Goal: Task Accomplishment & Management: Use online tool/utility

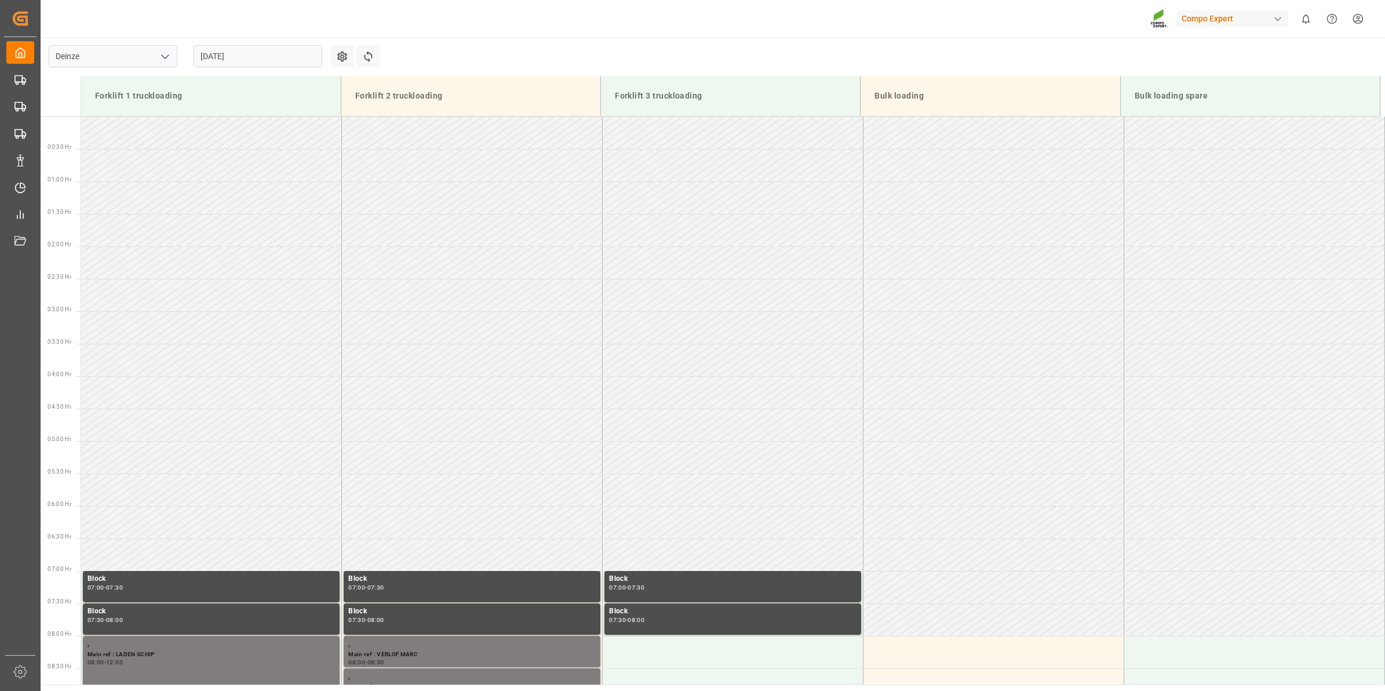
scroll to position [489, 0]
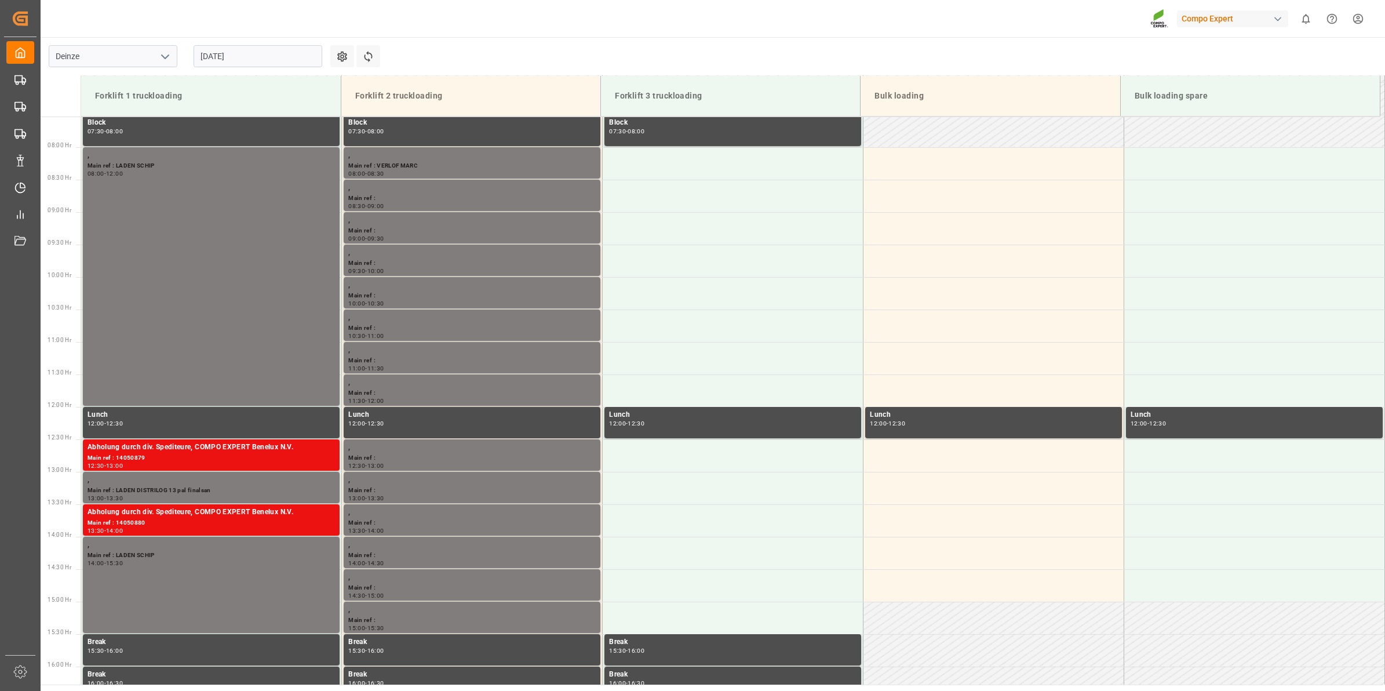
click at [257, 53] on input "[DATE]" at bounding box center [258, 56] width 129 height 22
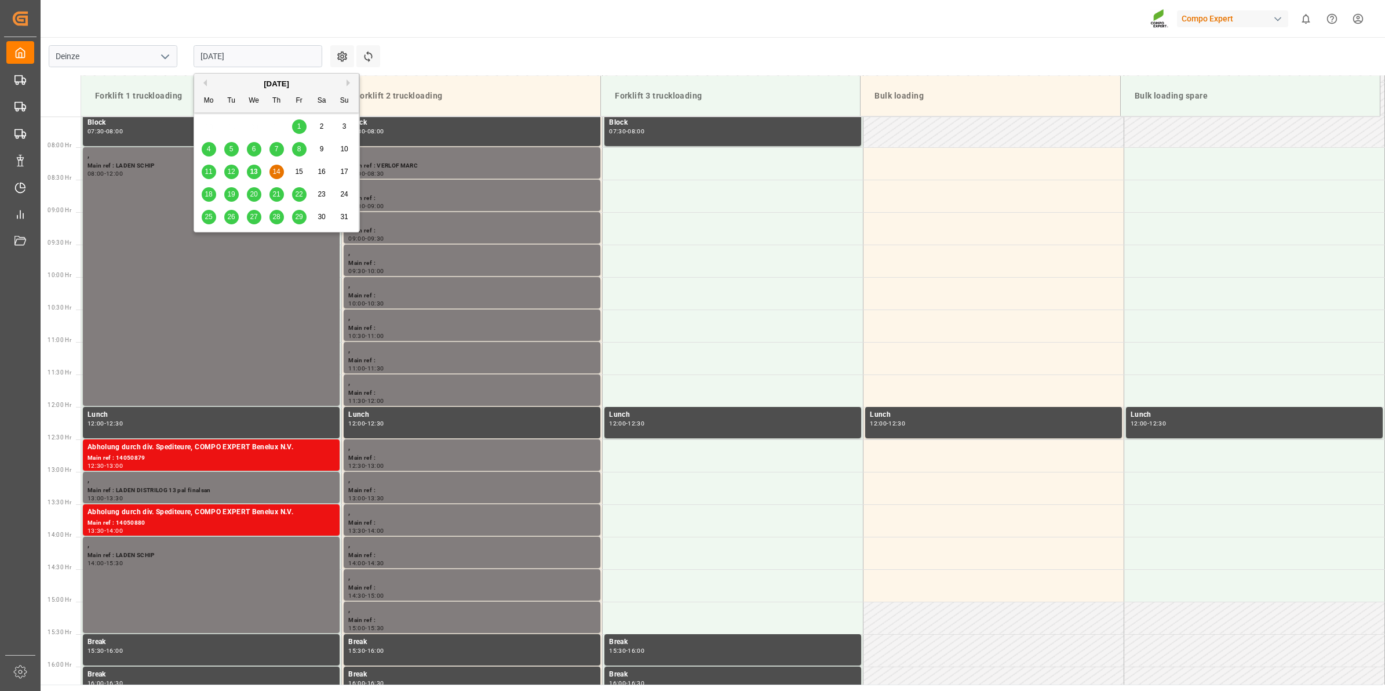
click at [235, 197] on span "19" at bounding box center [231, 194] width 8 height 8
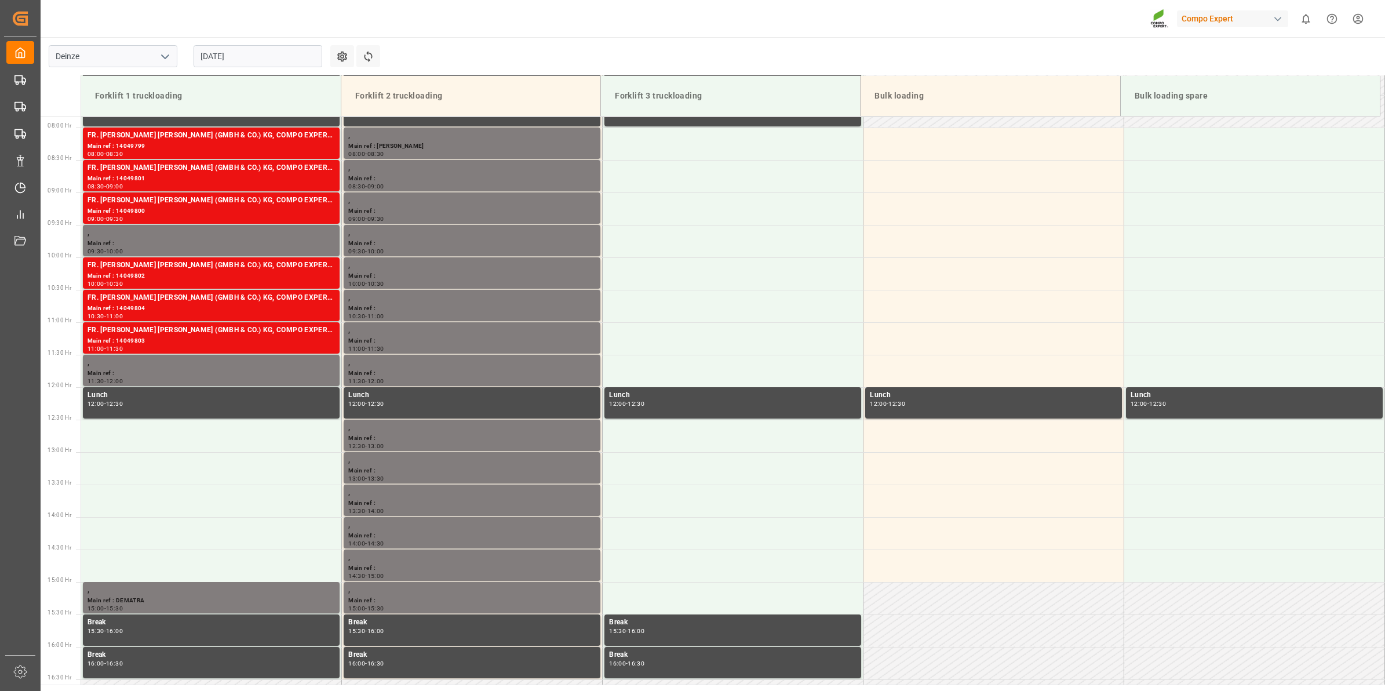
scroll to position [474, 0]
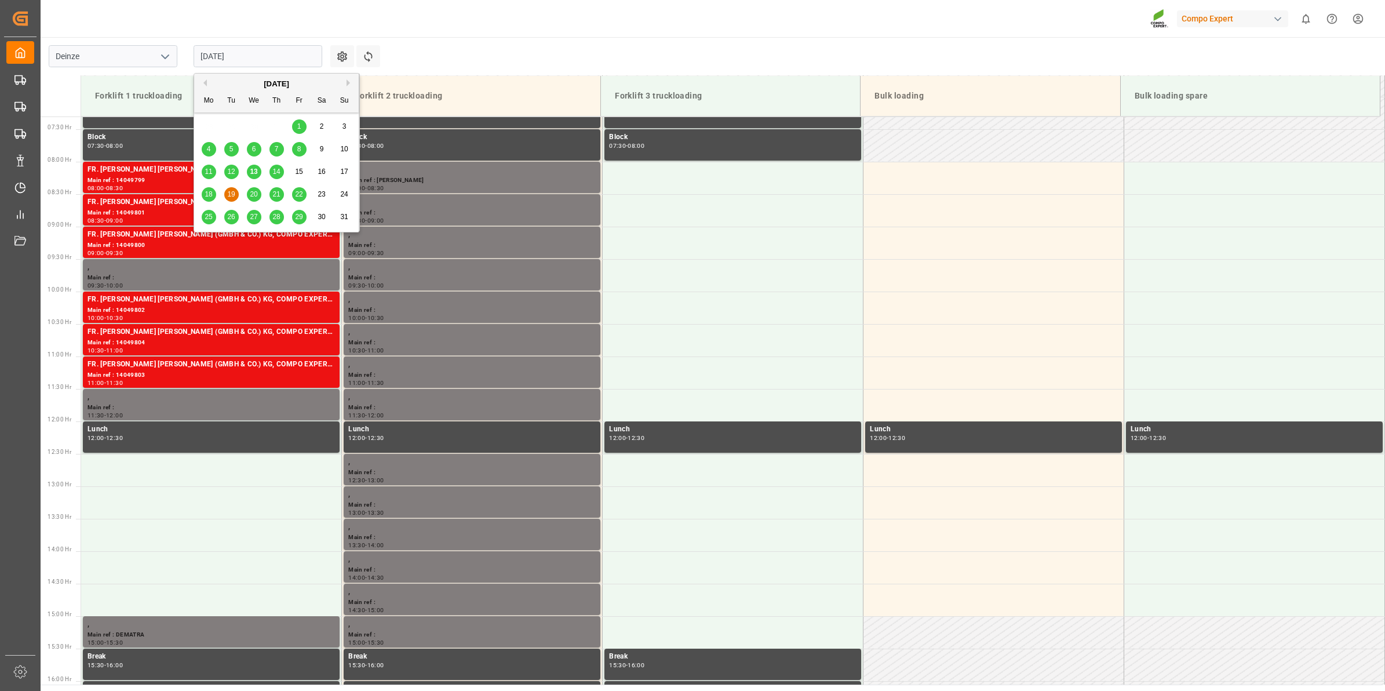
click at [234, 57] on input "[DATE]" at bounding box center [258, 56] width 129 height 22
click at [234, 192] on span "19" at bounding box center [231, 194] width 8 height 8
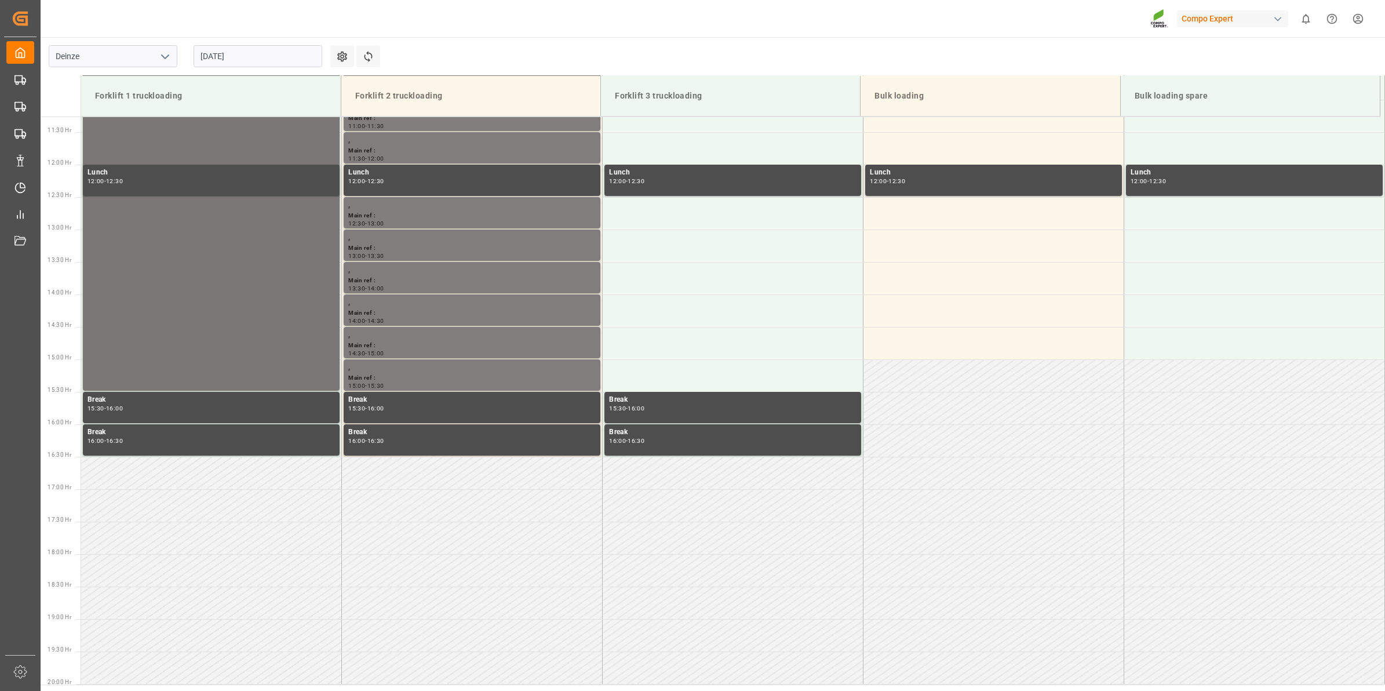
scroll to position [612, 0]
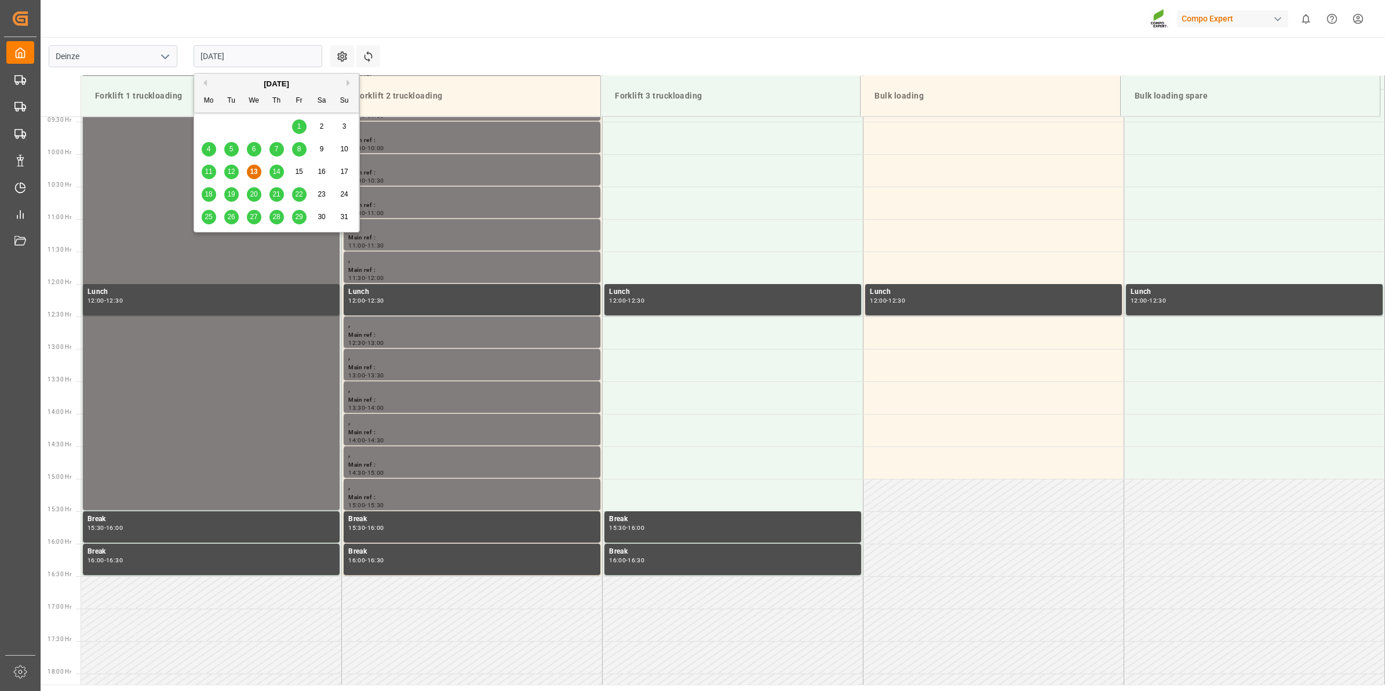
click at [248, 46] on input "[DATE]" at bounding box center [258, 56] width 129 height 22
click at [228, 192] on span "19" at bounding box center [231, 194] width 8 height 8
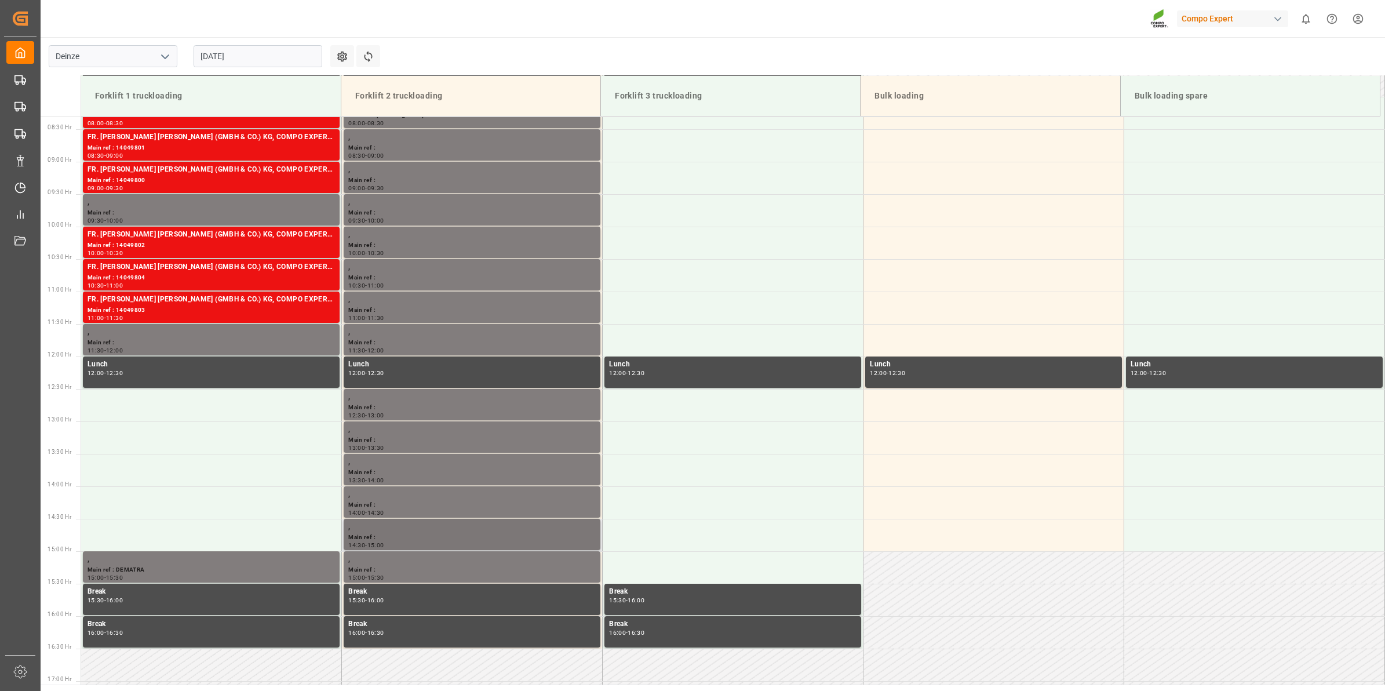
scroll to position [394, 0]
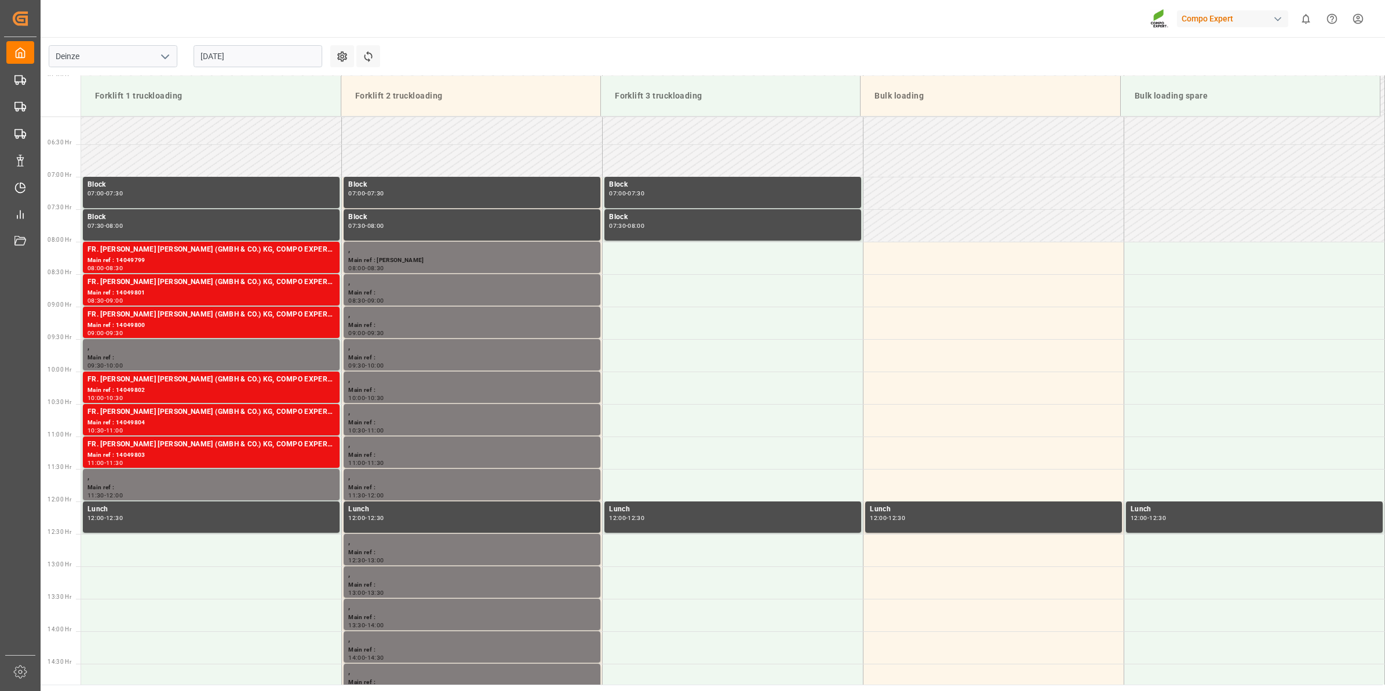
click at [242, 57] on input "[DATE]" at bounding box center [258, 56] width 129 height 22
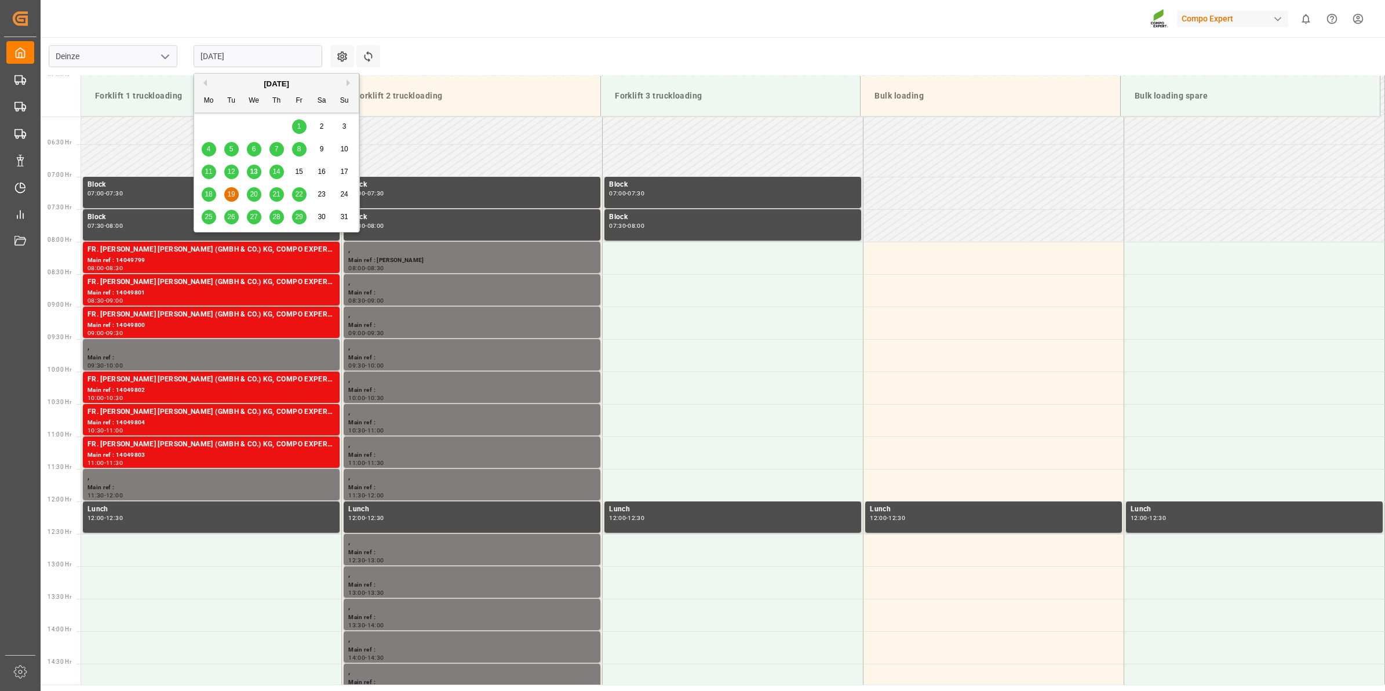
click at [277, 175] on span "14" at bounding box center [276, 172] width 8 height 8
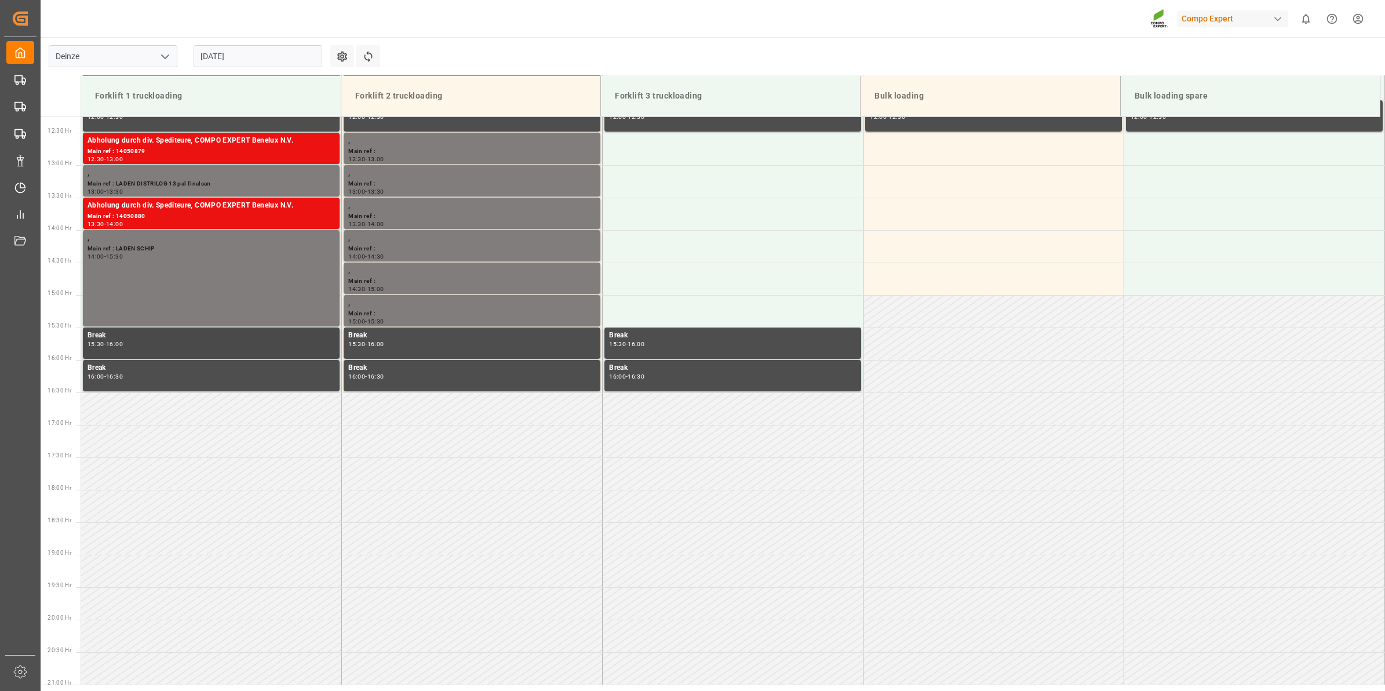
scroll to position [612, 0]
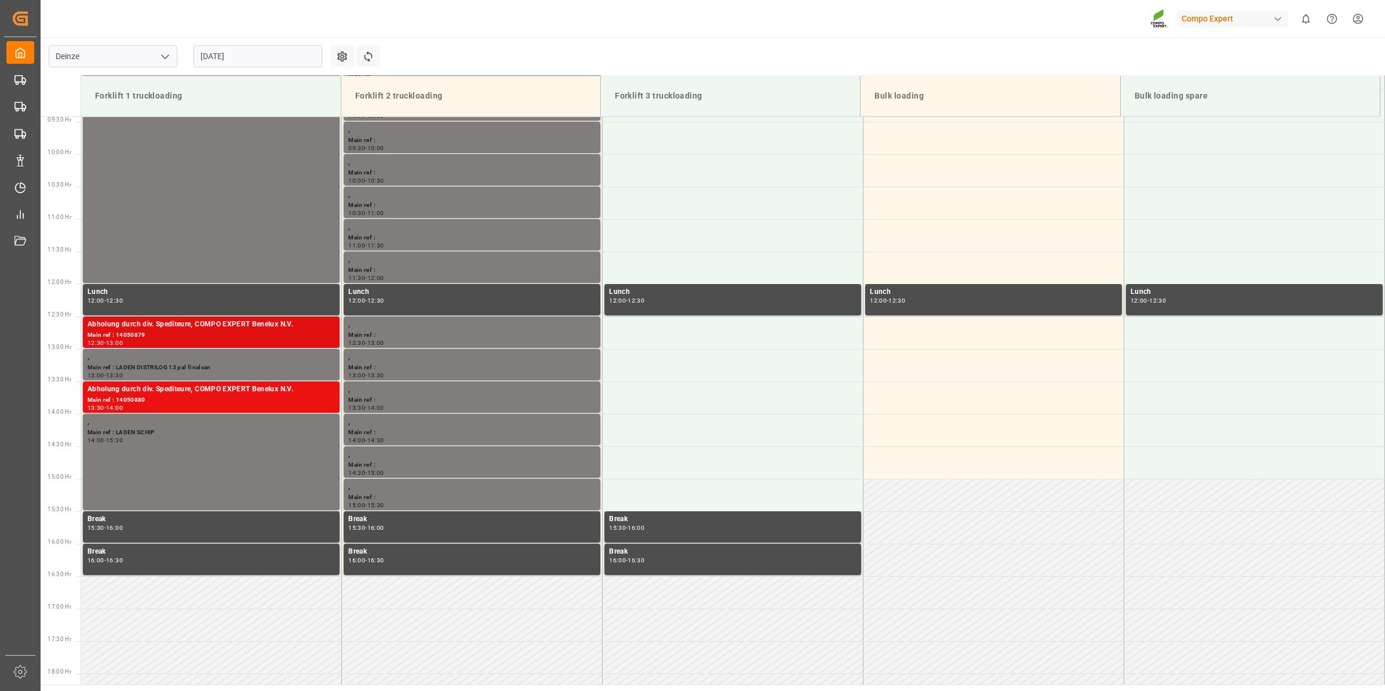
click at [268, 333] on div "Main ref : 14050879" at bounding box center [212, 335] width 248 height 10
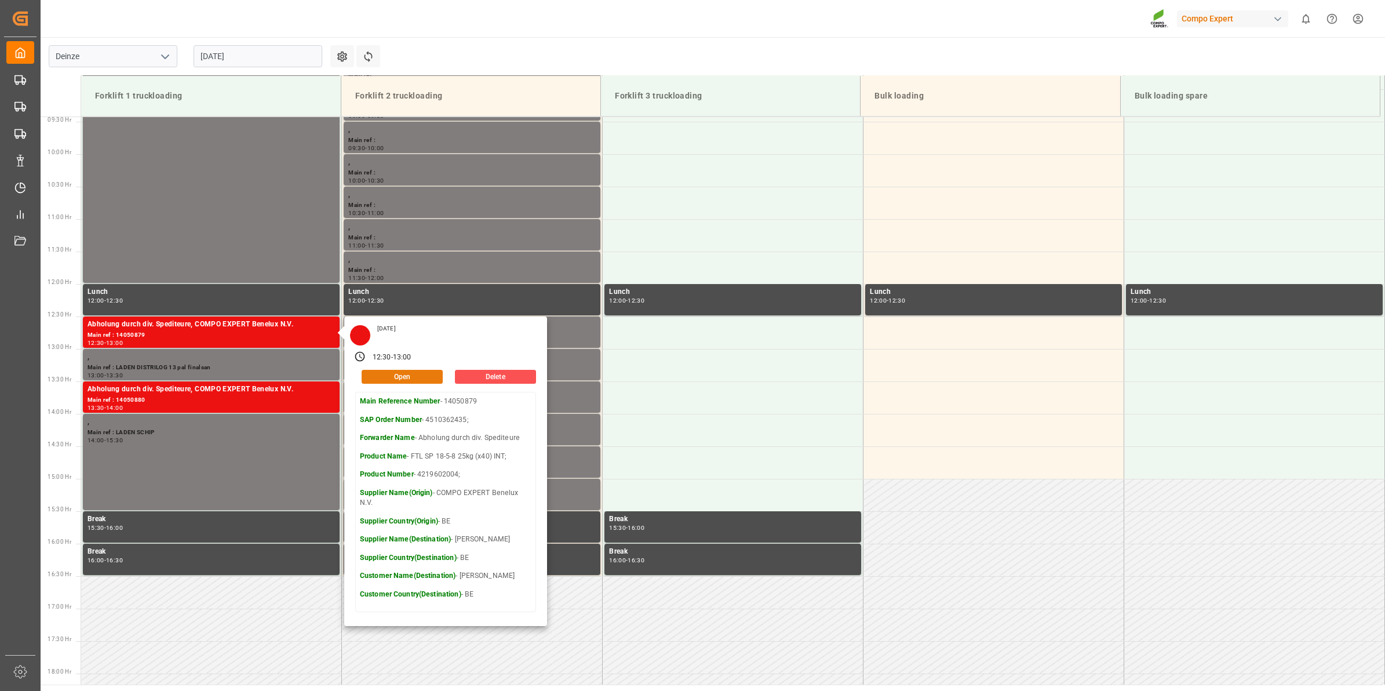
click at [402, 377] on button "Open" at bounding box center [402, 377] width 81 height 14
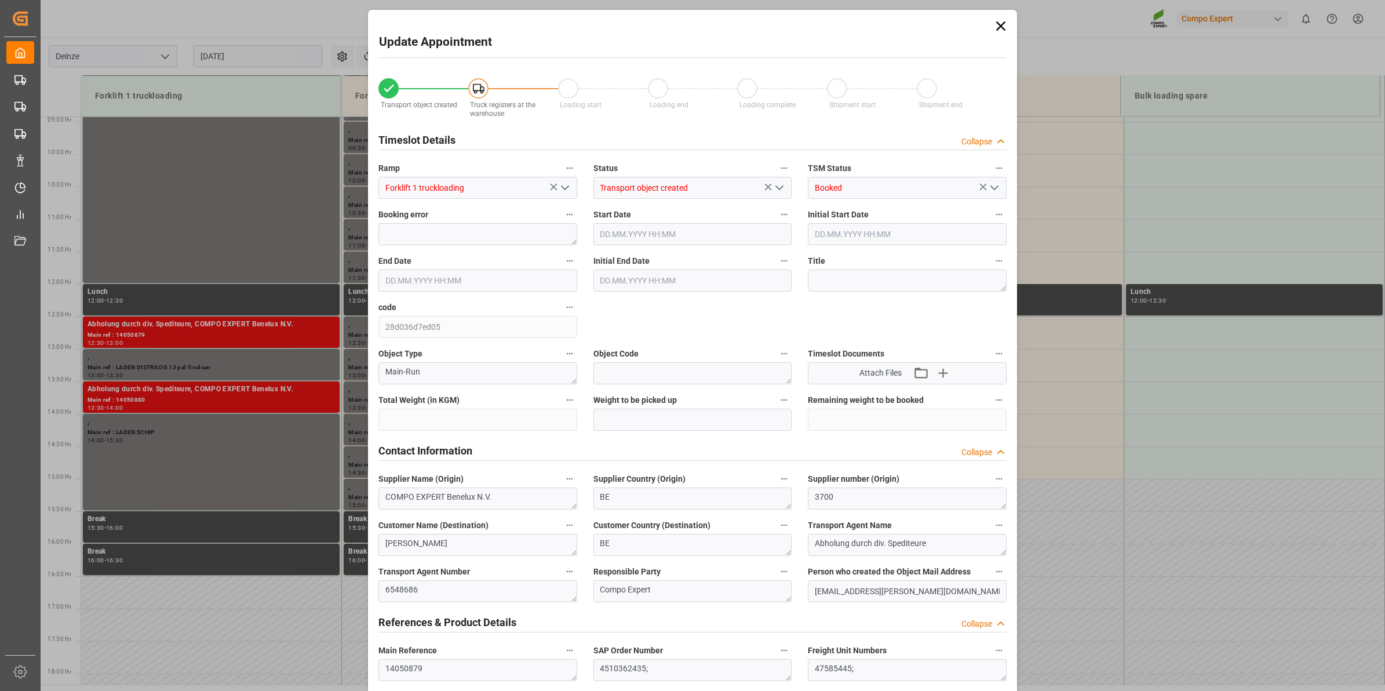
type input "1024.8"
type input "0"
type input "1"
type input "[DATE] 12:30"
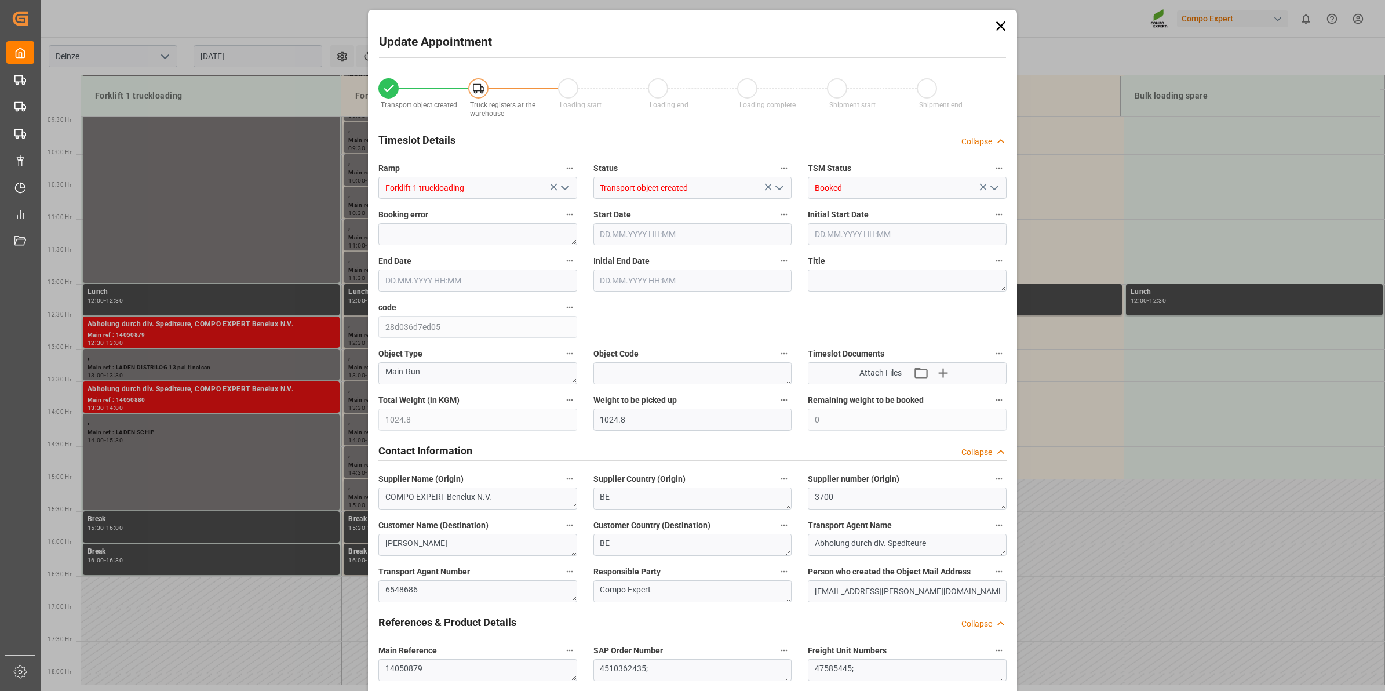
type input "[DATE] 12:30"
type input "[DATE] 13:00"
type input "[DATE] 11:39"
type input "[DATE] 11:13"
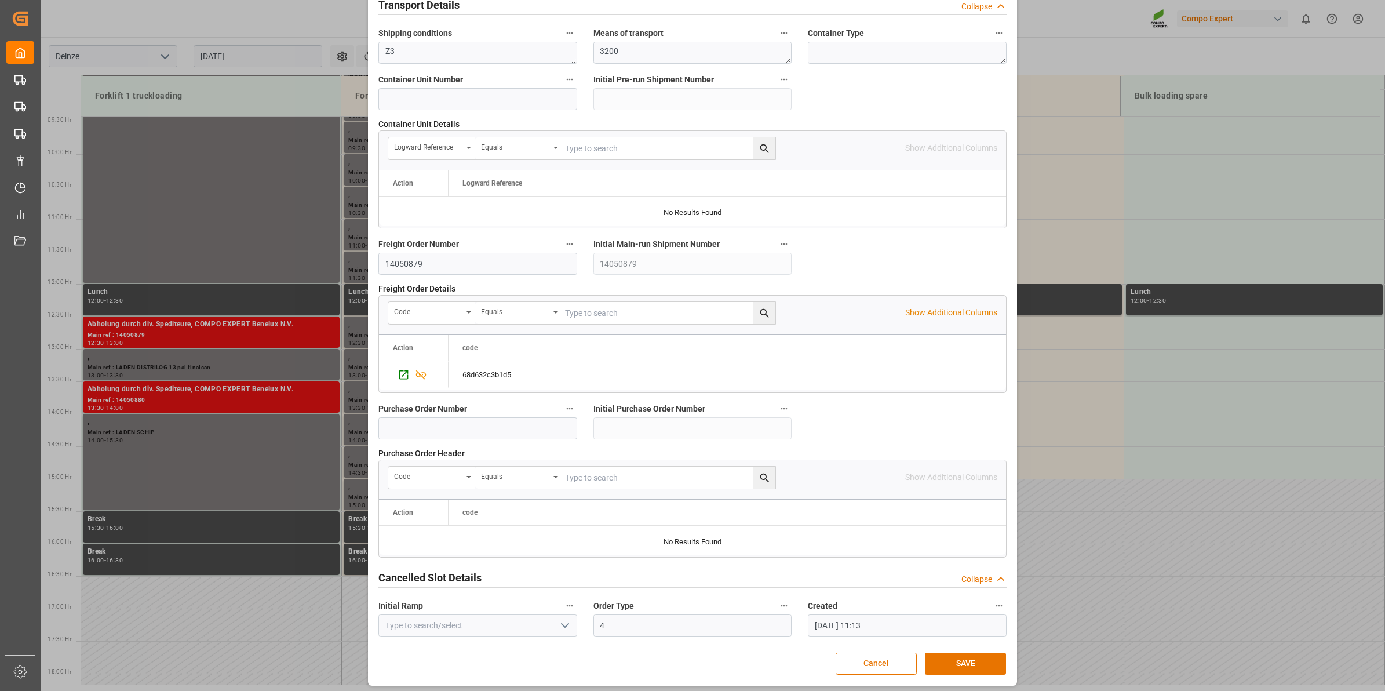
scroll to position [919, 0]
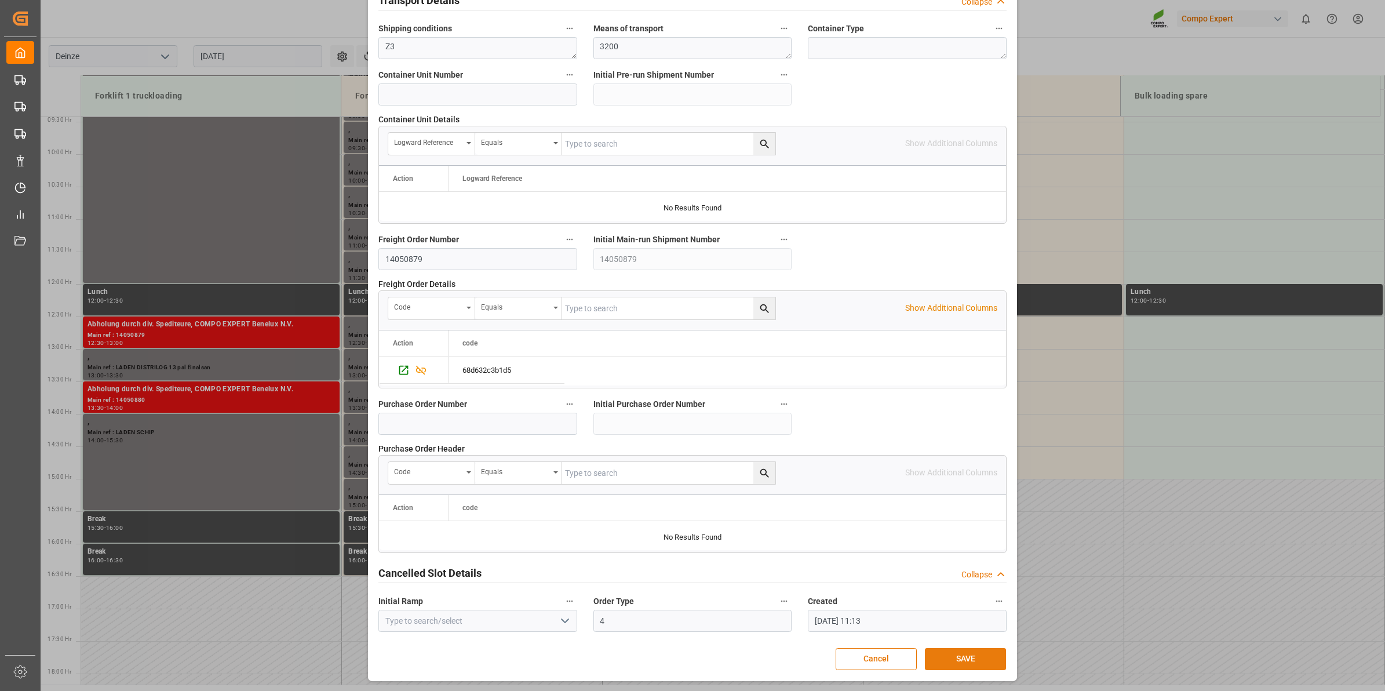
click at [990, 654] on button "SAVE" at bounding box center [965, 659] width 81 height 22
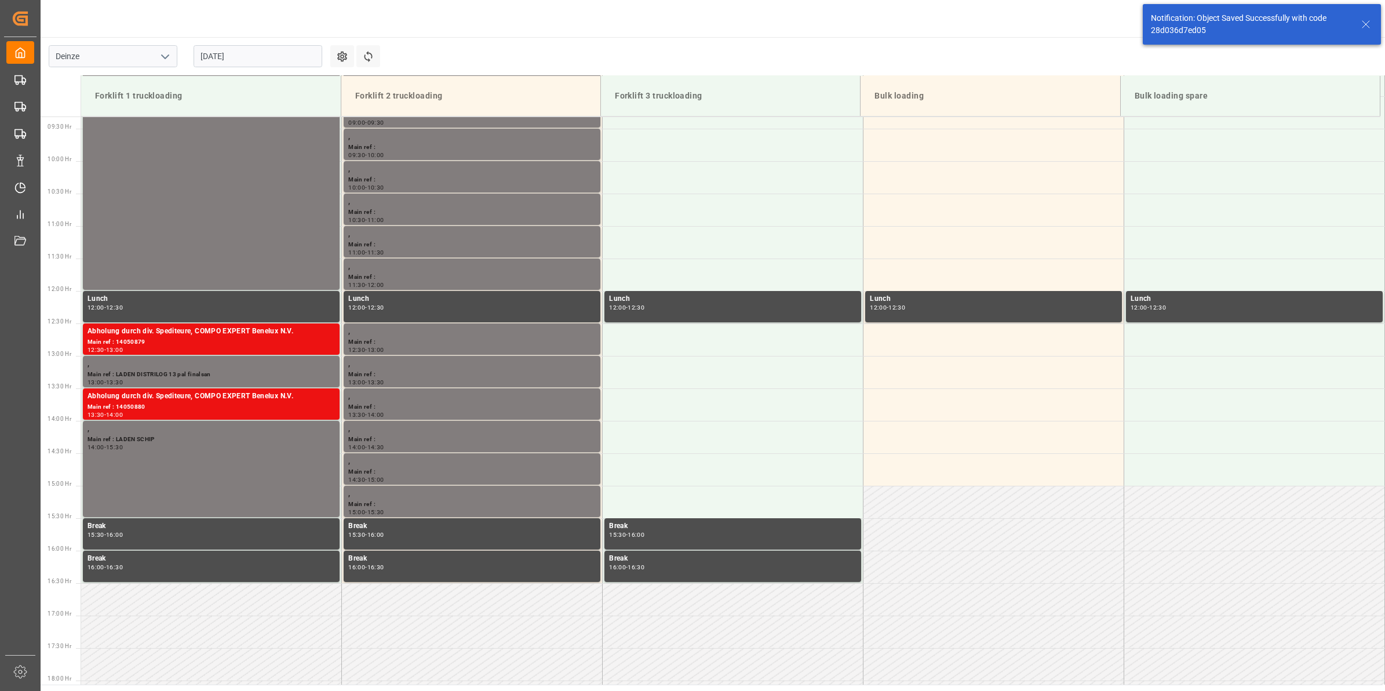
scroll to position [706, 0]
